Goal: Task Accomplishment & Management: Complete application form

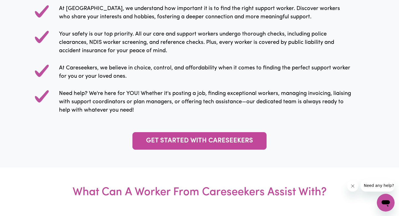
scroll to position [594, 0]
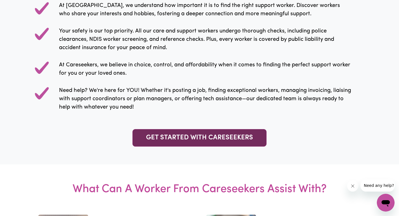
click at [155, 138] on link "GET STARTED WITH CARESEEKERS" at bounding box center [199, 137] width 134 height 17
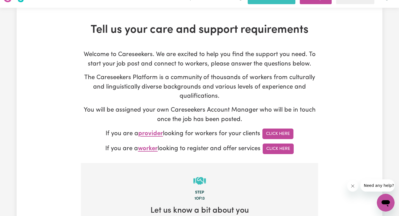
scroll to position [12, 0]
click at [265, 148] on link "Click Here" at bounding box center [278, 148] width 31 height 11
